Goal: Transaction & Acquisition: Purchase product/service

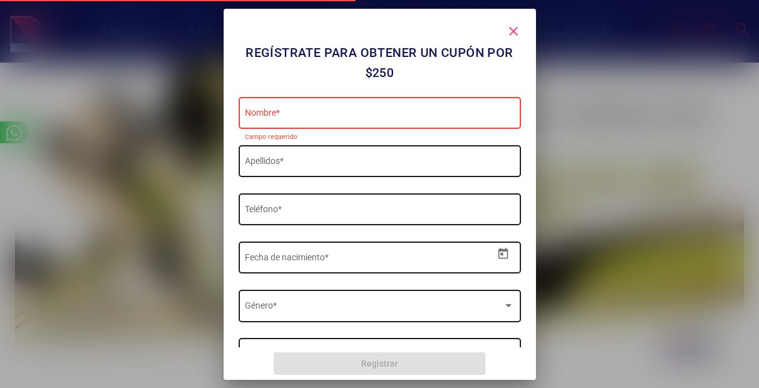
click at [515, 28] on mat-icon "close" at bounding box center [513, 31] width 15 height 15
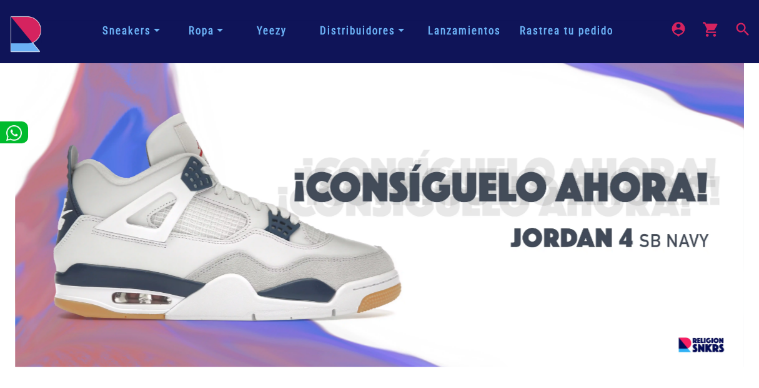
click at [748, 30] on mat-icon "search" at bounding box center [741, 28] width 15 height 15
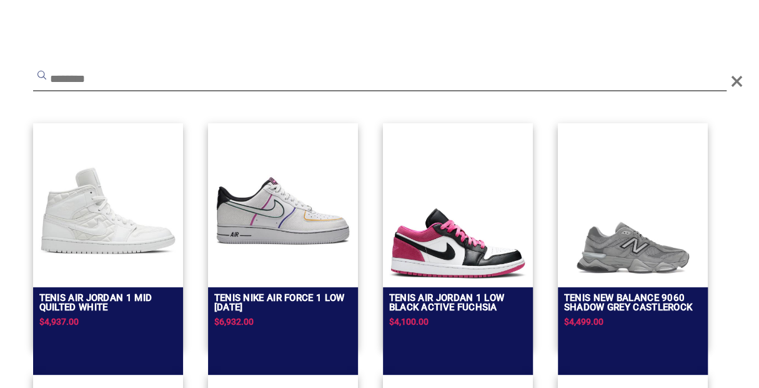
click at [341, 73] on input "text" at bounding box center [380, 80] width 694 height 23
click at [321, 78] on input "text" at bounding box center [380, 80] width 694 height 23
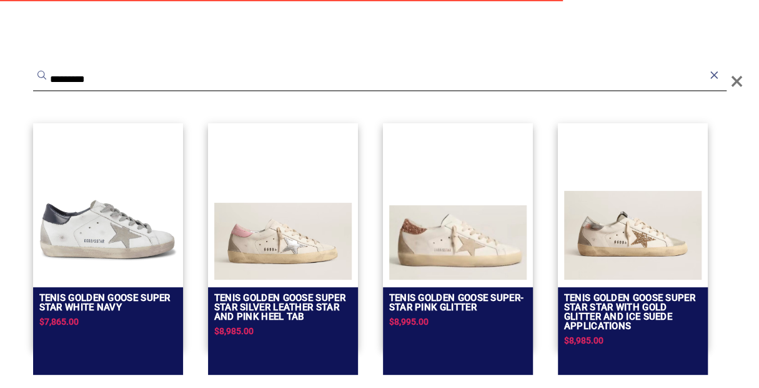
type input "*********"
click at [107, 231] on img at bounding box center [108, 230] width 138 height 98
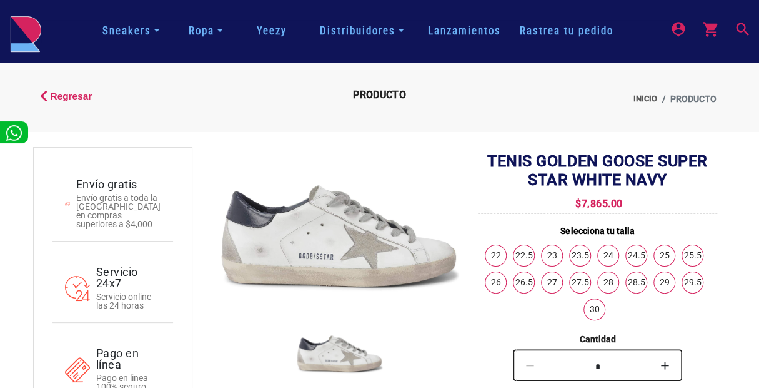
copy div "Golden Goose Super Star White Navy $7,865.00"
drag, startPoint x: 534, startPoint y: 163, endPoint x: 624, endPoint y: 196, distance: 95.9
click at [639, 194] on div "Tenis Golden Goose Super Star White Navy $7,865.00 Selecciona tu talla 22 22.5 …" at bounding box center [597, 375] width 239 height 446
